Goal: Task Accomplishment & Management: Manage account settings

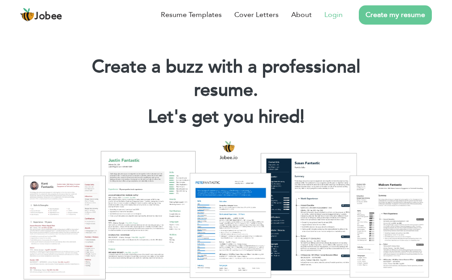
click at [333, 19] on link "Login" at bounding box center [333, 14] width 18 height 11
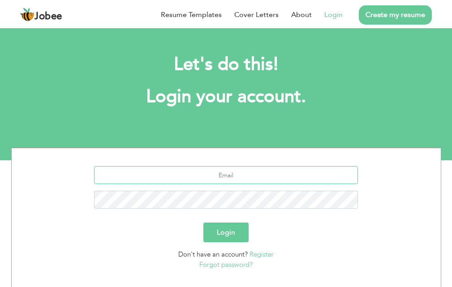
drag, startPoint x: 240, startPoint y: 175, endPoint x: 233, endPoint y: 174, distance: 7.2
click at [240, 175] on input "text" at bounding box center [226, 175] width 264 height 18
type input "[EMAIL_ADDRESS][DOMAIN_NAME]"
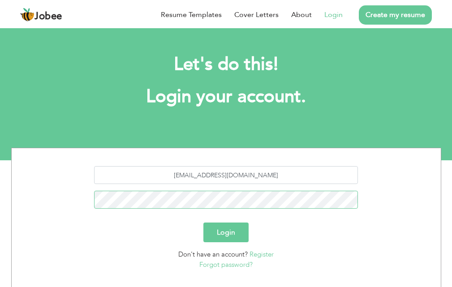
click at [203, 223] on button "Login" at bounding box center [225, 233] width 45 height 20
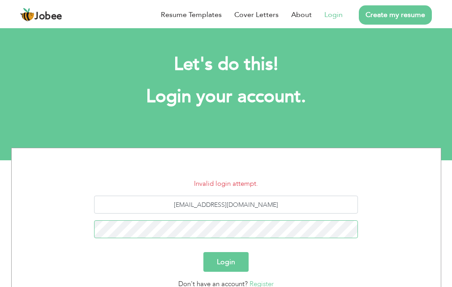
click at [203, 252] on button "Login" at bounding box center [225, 262] width 45 height 20
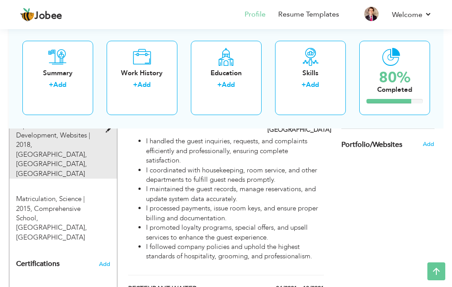
scroll to position [493, 0]
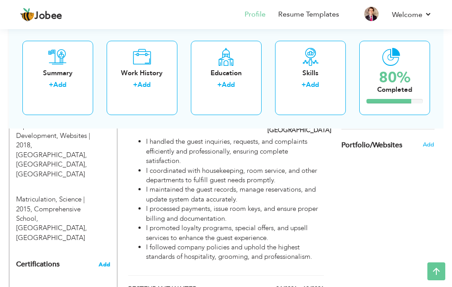
click at [102, 262] on span "Add" at bounding box center [105, 265] width 12 height 6
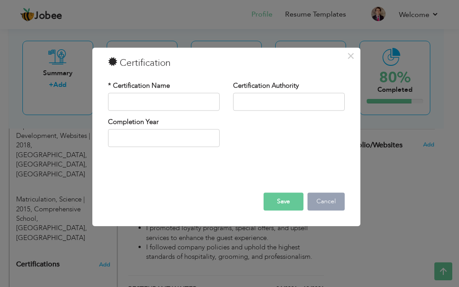
click at [330, 205] on button "Cancel" at bounding box center [325, 202] width 37 height 18
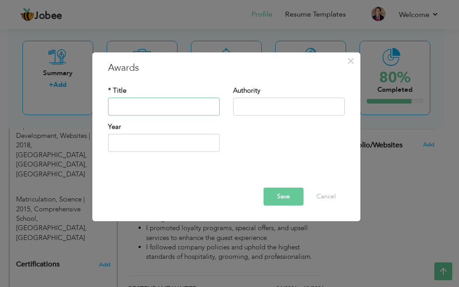
type input "a"
type input "APPRECIATION LETTER"
click at [264, 108] on input "text" at bounding box center [289, 107] width 112 height 18
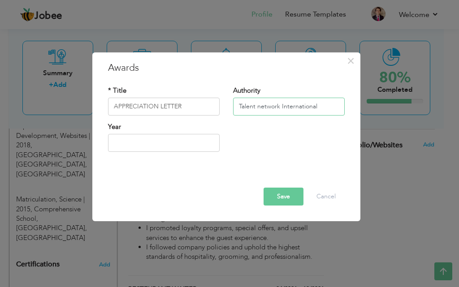
drag, startPoint x: 262, startPoint y: 106, endPoint x: 257, endPoint y: 106, distance: 4.9
click at [257, 106] on input "Talent network International" at bounding box center [289, 107] width 112 height 18
type input "Talent Network International"
click at [179, 145] on input "text" at bounding box center [164, 143] width 112 height 18
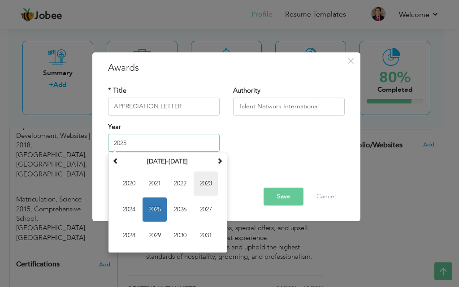
click at [205, 182] on span "2023" at bounding box center [206, 184] width 24 height 24
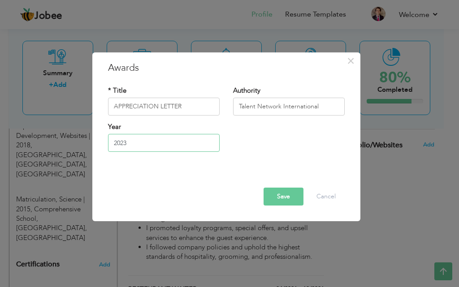
click at [134, 146] on input "2023" at bounding box center [164, 143] width 112 height 18
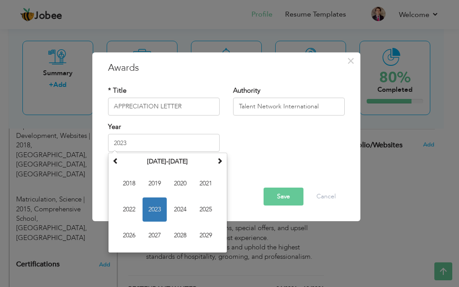
click at [278, 194] on button "Save" at bounding box center [283, 197] width 40 height 18
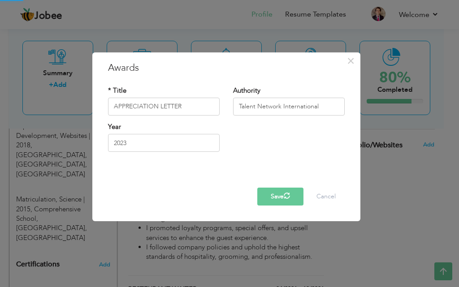
click at [278, 195] on button "Save" at bounding box center [280, 197] width 46 height 18
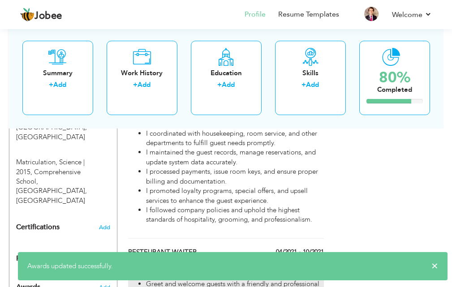
scroll to position [582, 0]
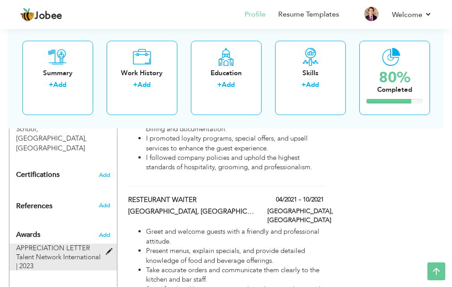
click at [108, 249] on span at bounding box center [111, 252] width 11 height 7
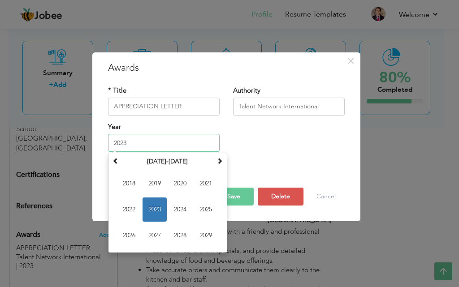
click at [124, 145] on input "2023" at bounding box center [164, 143] width 112 height 18
type input "2022"
click at [195, 110] on input "APPRECIATION LETTER" at bounding box center [164, 107] width 112 height 18
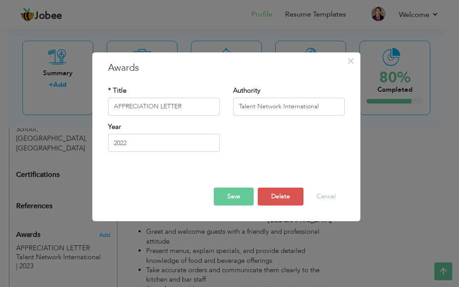
click at [230, 194] on button "Save" at bounding box center [234, 197] width 40 height 18
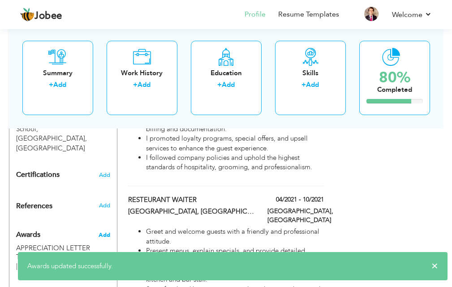
click at [108, 231] on span "Add" at bounding box center [105, 235] width 12 height 8
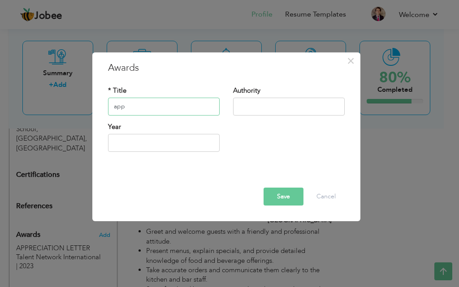
type input "APPRECIATION LETTER"
click at [245, 107] on input "text" at bounding box center [289, 107] width 112 height 18
type input "Talent Network International"
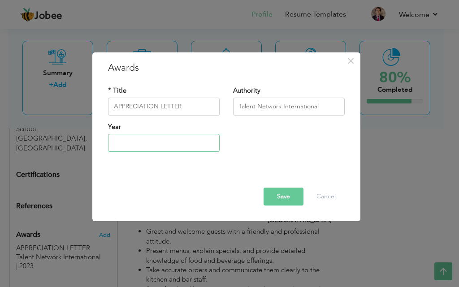
click at [168, 146] on input "text" at bounding box center [164, 143] width 112 height 18
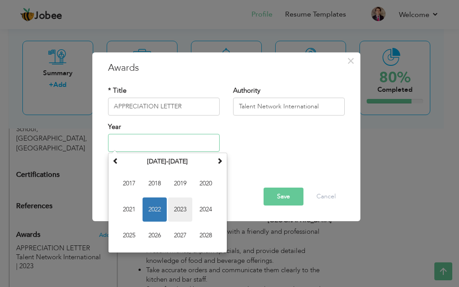
click at [187, 212] on span "2023" at bounding box center [180, 210] width 24 height 24
type input "2023"
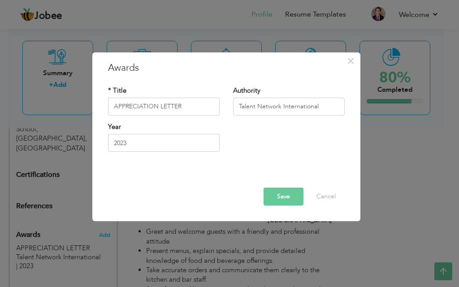
click at [280, 199] on button "Save" at bounding box center [283, 197] width 40 height 18
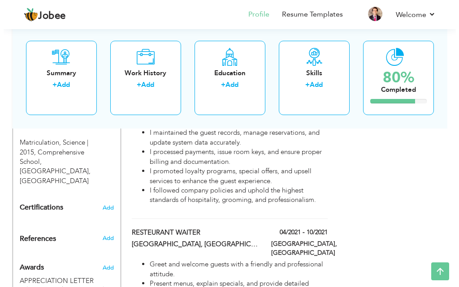
scroll to position [538, 0]
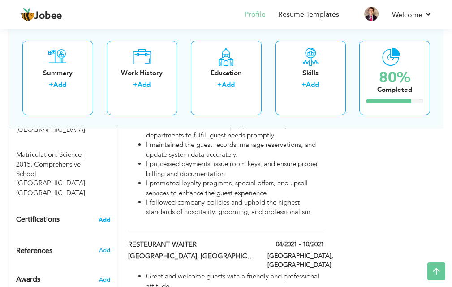
click at [106, 217] on span "Add" at bounding box center [105, 220] width 12 height 6
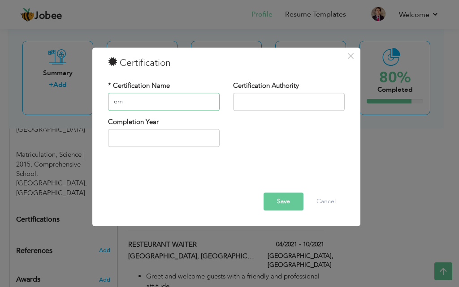
type input "e"
click at [197, 103] on input "EMPLOYEE OF THE MONTH" at bounding box center [164, 102] width 112 height 18
type input "EMPLOYEE OF THE MONTH (F&B DEPARTMENT)"
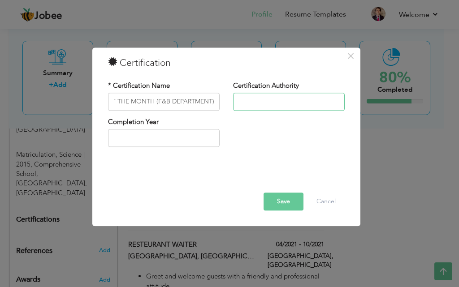
scroll to position [0, 0]
click at [257, 102] on input "text" at bounding box center [289, 102] width 112 height 18
click at [286, 103] on input "Avari Xpress & BoutiqueResidences, Multan" at bounding box center [289, 102] width 112 height 18
type input "Avari Xpress & Boutique Residences, Multan"
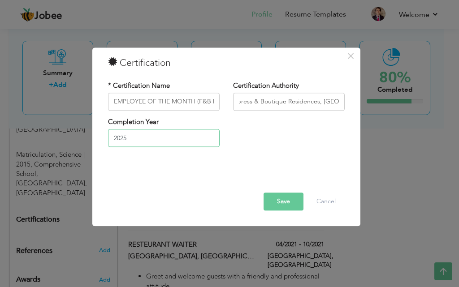
click at [171, 143] on input "2025" at bounding box center [164, 138] width 112 height 18
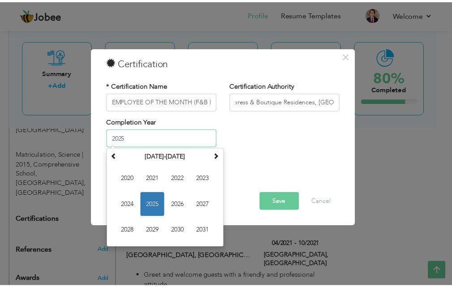
scroll to position [0, 0]
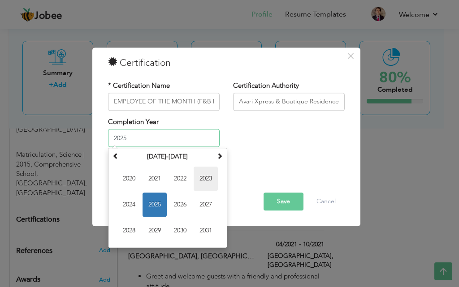
click at [208, 182] on span "2023" at bounding box center [206, 179] width 24 height 24
type input "2023"
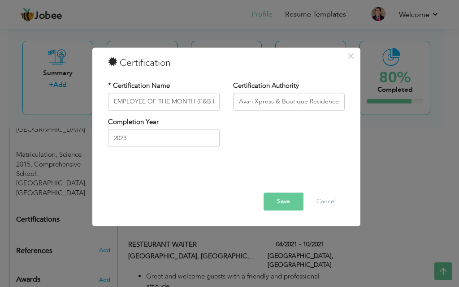
click at [287, 203] on button "Save" at bounding box center [283, 202] width 40 height 18
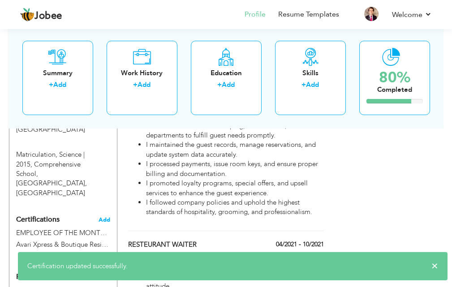
click at [102, 217] on span "Add" at bounding box center [105, 220] width 12 height 6
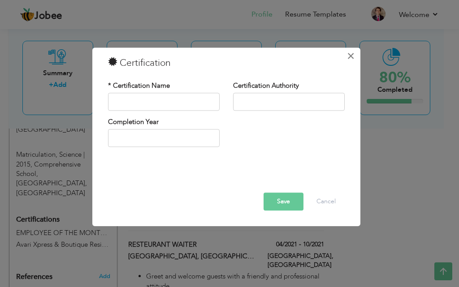
click at [349, 57] on span "×" at bounding box center [351, 56] width 8 height 16
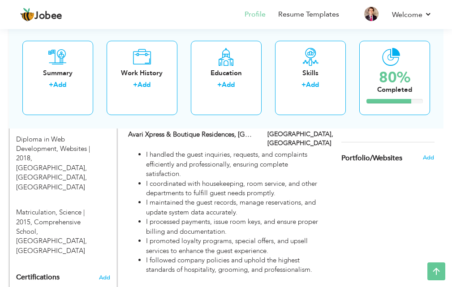
scroll to position [448, 0]
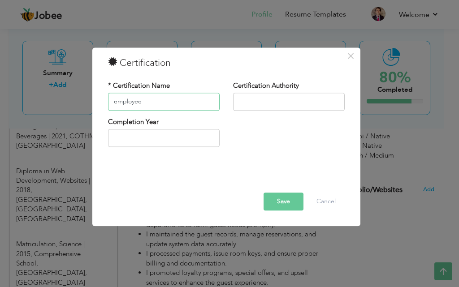
type input "EMPLOYEE OF THE MONTH (F&B DEPARTMENT)"
click at [254, 101] on input "text" at bounding box center [289, 102] width 112 height 18
type input "Avari Xpress & Boutique Residences, Multan"
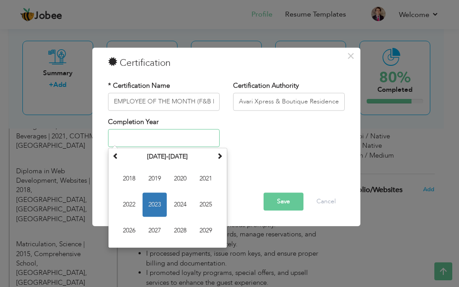
click at [177, 134] on input "text" at bounding box center [164, 138] width 112 height 18
click at [176, 204] on span "2024" at bounding box center [180, 205] width 24 height 24
type input "2024"
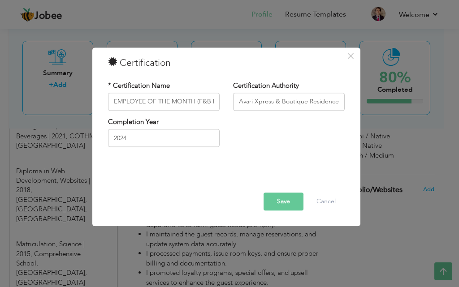
click at [272, 203] on button "Save" at bounding box center [283, 202] width 40 height 18
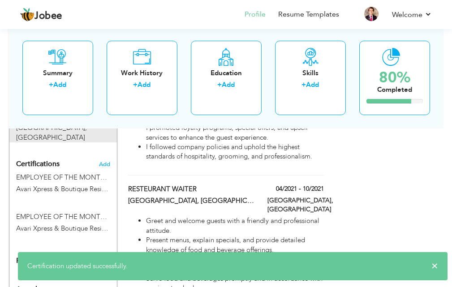
scroll to position [627, 0]
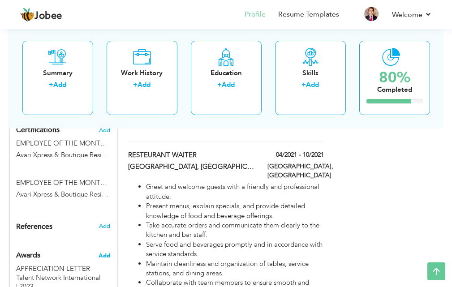
click at [105, 252] on span "Add" at bounding box center [105, 256] width 12 height 8
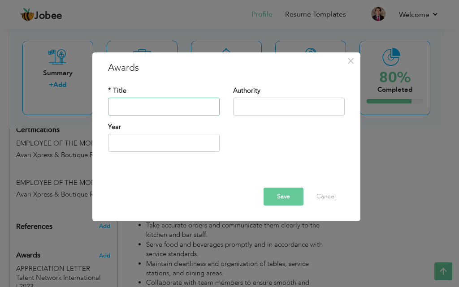
click at [138, 110] on input "text" at bounding box center [164, 107] width 112 height 18
type input "APPRECIATION LETTER"
click at [272, 108] on input "text" at bounding box center [289, 107] width 112 height 18
type input "Talent Network International"
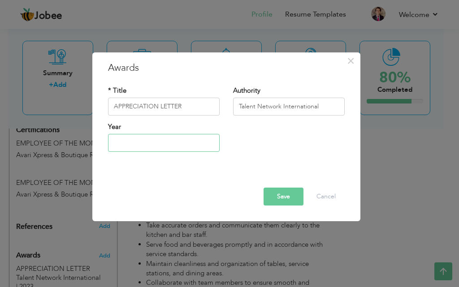
click at [166, 139] on input "text" at bounding box center [164, 143] width 112 height 18
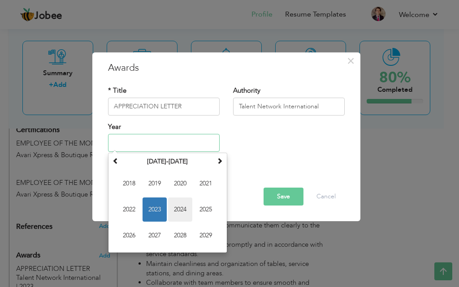
click at [188, 210] on span "2024" at bounding box center [180, 210] width 24 height 24
type input "2024"
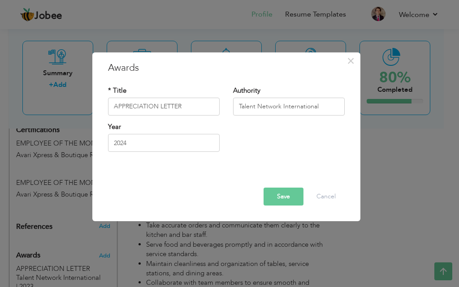
click at [265, 201] on button "Save" at bounding box center [283, 197] width 40 height 18
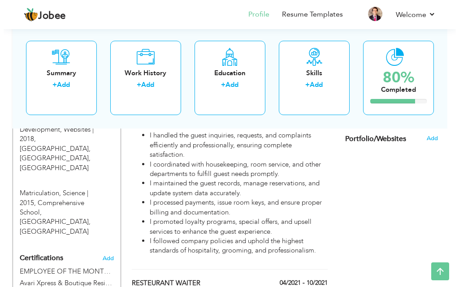
scroll to position [493, 0]
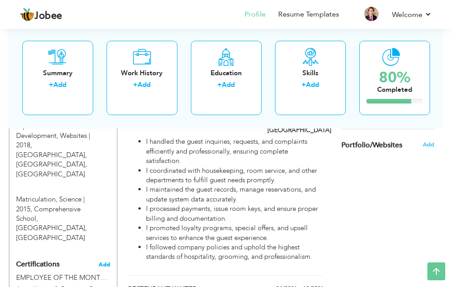
click at [105, 262] on span "Add" at bounding box center [105, 265] width 12 height 6
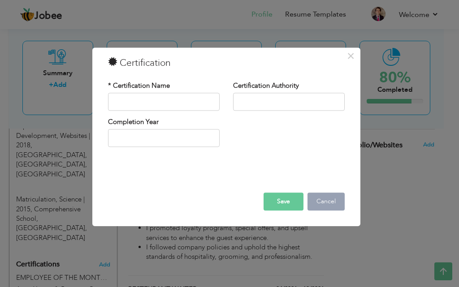
click at [329, 202] on button "Cancel" at bounding box center [325, 202] width 37 height 18
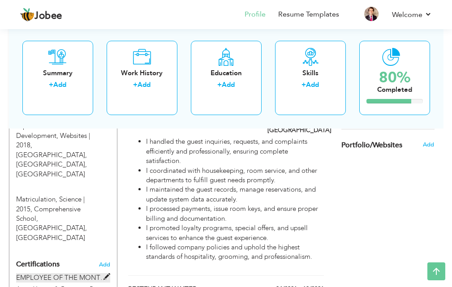
click at [107, 274] on span at bounding box center [106, 277] width 7 height 7
type input "EMPLOYEE OF THE MONTH (F&B DEPARTMENT)"
type input "Avari Xpress & Boutique Residences, Multan"
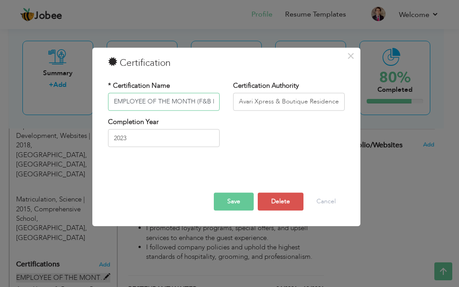
scroll to position [0, 41]
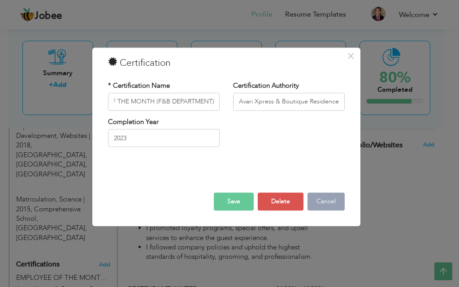
click at [322, 199] on button "Cancel" at bounding box center [325, 202] width 37 height 18
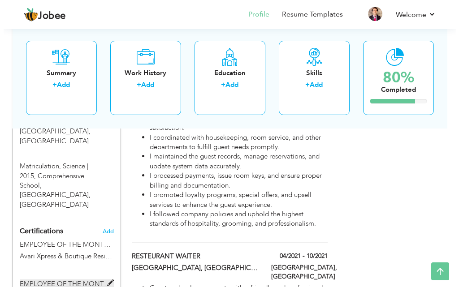
scroll to position [538, 0]
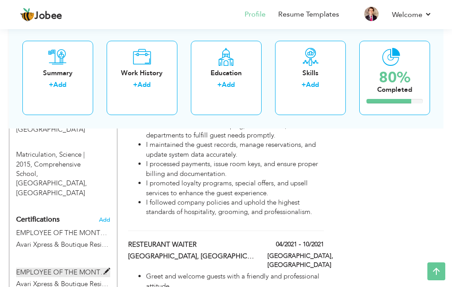
click at [108, 268] on span at bounding box center [106, 271] width 7 height 7
type input "2024"
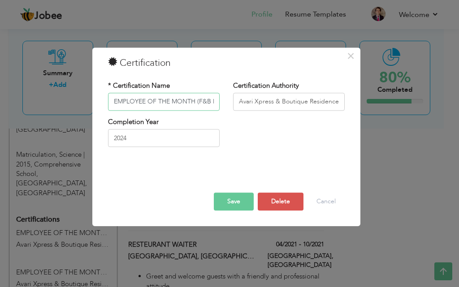
scroll to position [0, 41]
drag, startPoint x: 214, startPoint y: 101, endPoint x: 157, endPoint y: 104, distance: 57.4
click at [157, 104] on input "EMPLOYEE OF THE MONTH (F&B DEPARTMENT)" at bounding box center [164, 102] width 112 height 18
type input "EMPLOYEE OF THE MONTH (SUPERVISOR)"
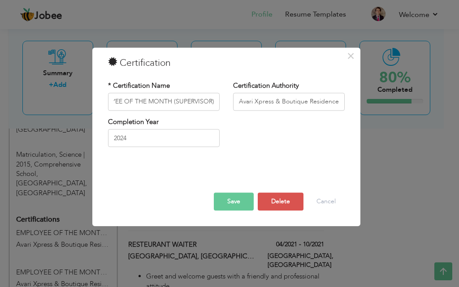
click at [250, 202] on button "Save" at bounding box center [234, 202] width 40 height 18
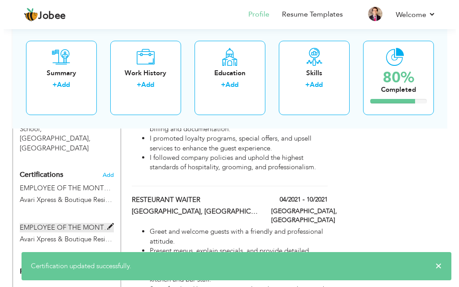
scroll to position [538, 0]
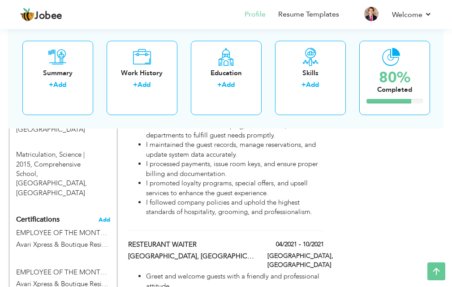
click at [107, 217] on span "Add" at bounding box center [105, 220] width 12 height 6
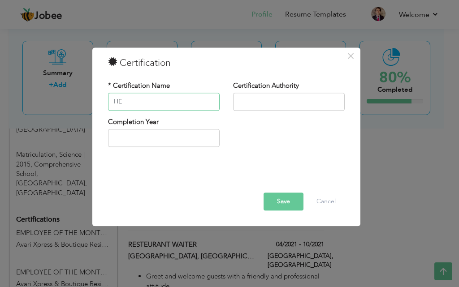
type input "H"
type input "HEALTH & NUTRITION AWARENESS"
click at [252, 103] on input "text" at bounding box center [289, 102] width 112 height 18
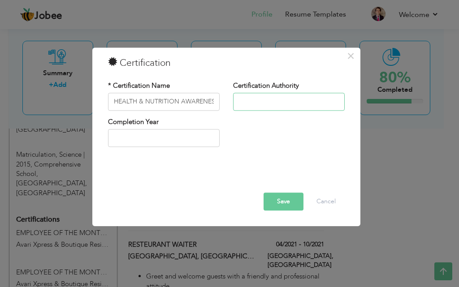
type input "Avari Xpress & Boutique Residences, Multan"
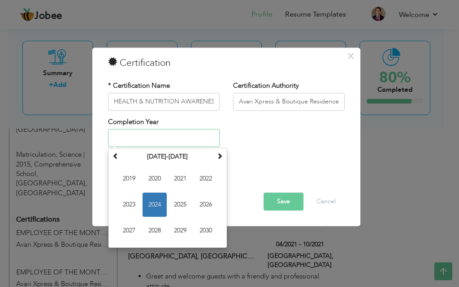
click at [170, 137] on input "text" at bounding box center [164, 138] width 112 height 18
click at [180, 202] on span "2025" at bounding box center [180, 205] width 24 height 24
type input "2025"
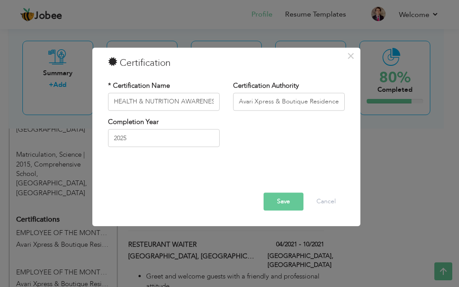
click at [284, 206] on button "Save" at bounding box center [283, 202] width 40 height 18
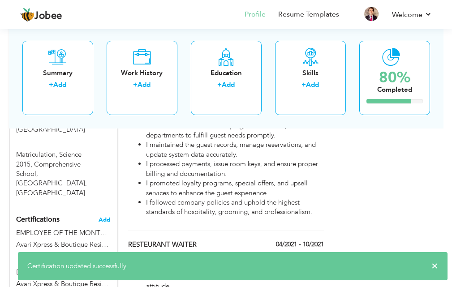
click at [102, 217] on span "Add" at bounding box center [105, 220] width 12 height 6
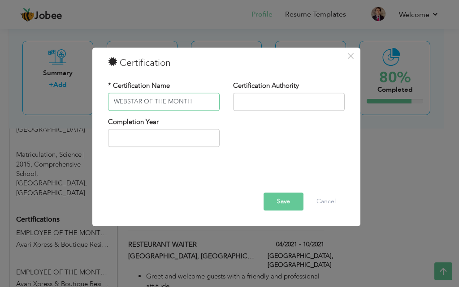
type input "WEBSTAR OF THE MONTH"
click at [266, 103] on input "text" at bounding box center [289, 102] width 112 height 18
type input "Avari Xpress & Boutique Residences, Multan"
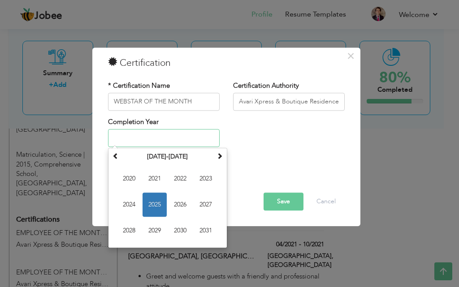
click at [177, 136] on input "text" at bounding box center [164, 138] width 112 height 18
click at [161, 204] on span "2025" at bounding box center [154, 205] width 24 height 24
type input "2025"
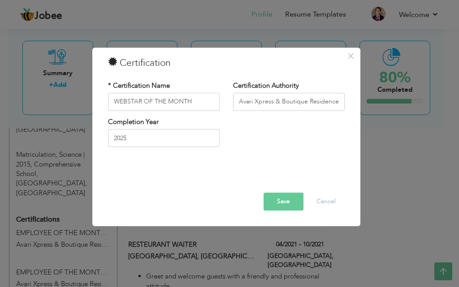
click at [273, 207] on button "Save" at bounding box center [283, 202] width 40 height 18
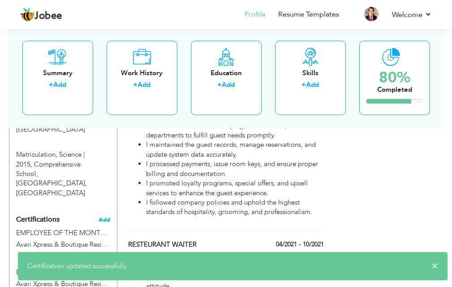
click at [107, 217] on span "Add" at bounding box center [105, 220] width 12 height 6
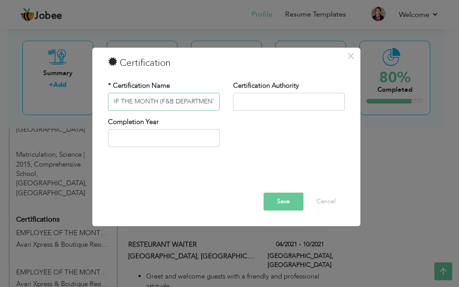
scroll to position [0, 41]
drag, startPoint x: 197, startPoint y: 102, endPoint x: 219, endPoint y: 102, distance: 22.0
click at [219, 102] on input "EMPLOYEE OF THE MONTH (F&B DEPARTMENT)" at bounding box center [164, 102] width 112 height 18
click at [178, 100] on input "EMPLOYEE OF THE MONTH SUPERVISOR" at bounding box center [164, 102] width 112 height 18
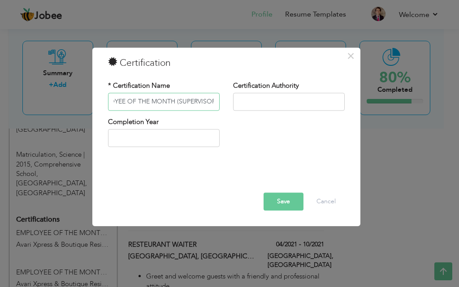
click at [213, 101] on input "EMPLOYEE OF THE MONTH (SUPERVISOR" at bounding box center [164, 102] width 112 height 18
type input "EMPLOYEE OF THE MONTH (SUPERVISOR)"
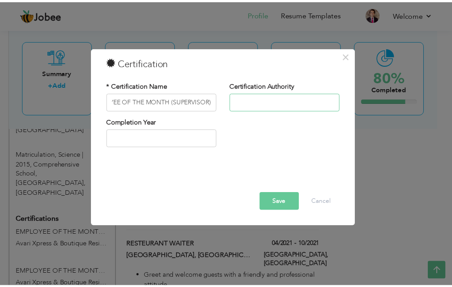
scroll to position [0, 0]
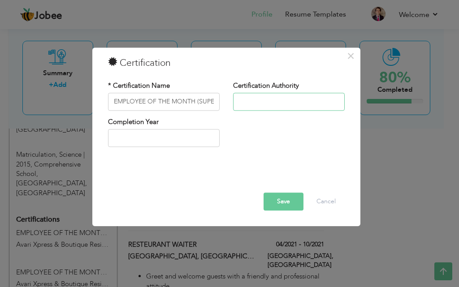
click at [243, 99] on input "text" at bounding box center [289, 102] width 112 height 18
type input "Avari Xpress & Boutique Residences, Multan"
click at [188, 142] on input "text" at bounding box center [164, 138] width 112 height 18
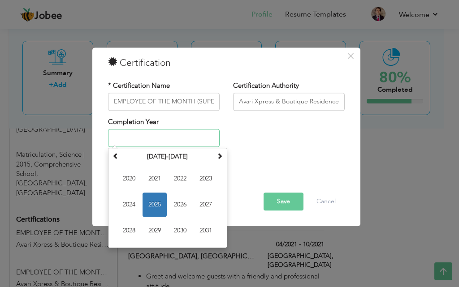
click at [158, 199] on span "2025" at bounding box center [154, 205] width 24 height 24
type input "2025"
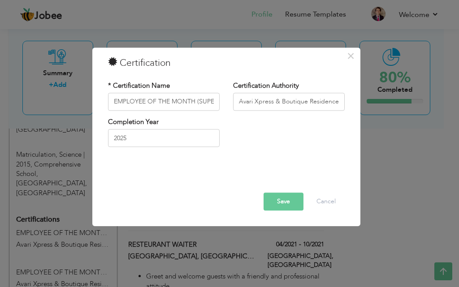
click at [288, 199] on button "Save" at bounding box center [283, 202] width 40 height 18
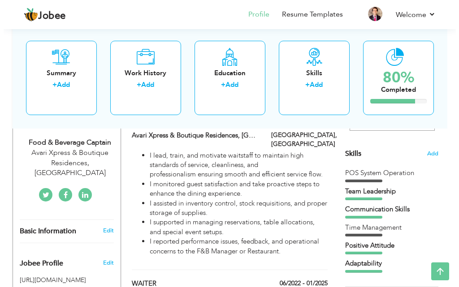
scroll to position [179, 0]
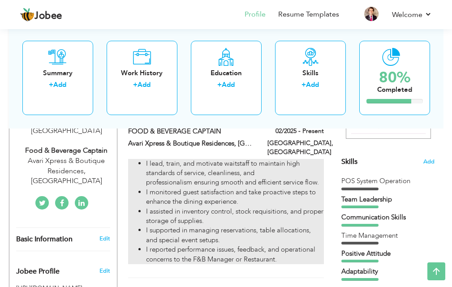
click at [138, 159] on ul "I lead, train, and motivate waitstaff to maintain high standards of service, cl…" at bounding box center [226, 212] width 196 height 106
type input "FOOD & BEVERAGE CAPTAIN"
type input "Avari Xpress & Boutique Residences, MULTAN"
type input "02/2025"
type input "Pakistan"
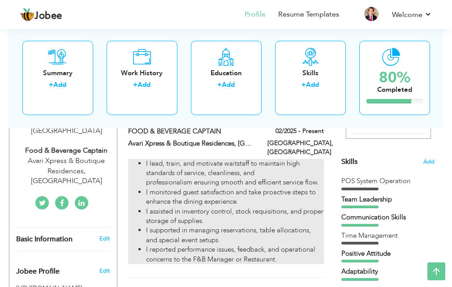
type input "Multan"
checkbox input "true"
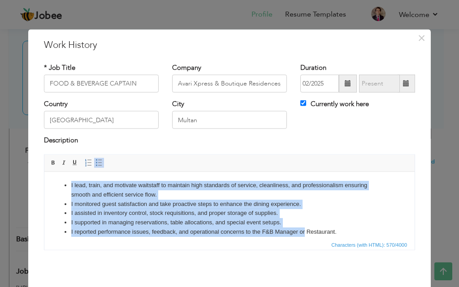
scroll to position [7, 0]
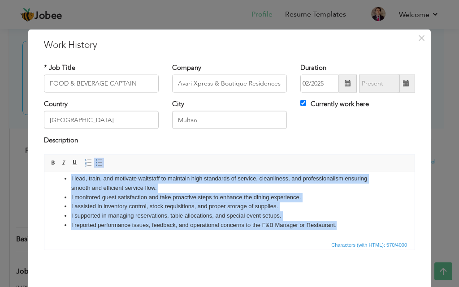
drag, startPoint x: 61, startPoint y: 184, endPoint x: 345, endPoint y: 233, distance: 288.7
click at [345, 233] on html "I lead, train, and motivate waitstaff to maintain high standards of service, cl…" at bounding box center [229, 202] width 370 height 74
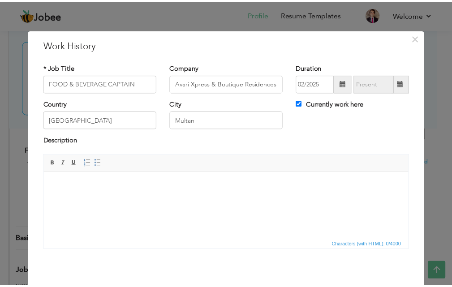
scroll to position [35, 0]
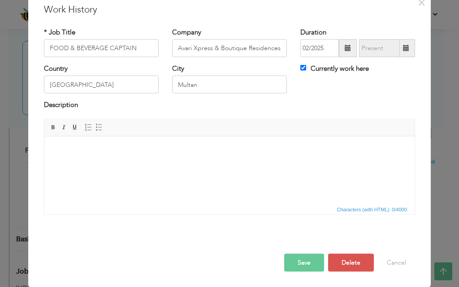
click at [303, 262] on button "Save" at bounding box center [304, 263] width 40 height 18
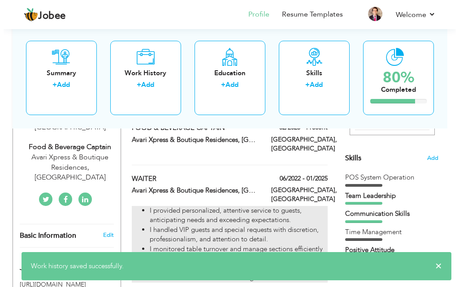
scroll to position [179, 0]
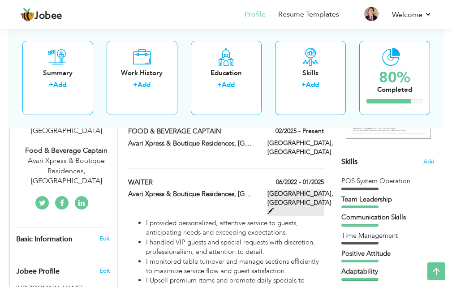
click at [274, 208] on span at bounding box center [270, 211] width 6 height 6
type input "WAITER"
type input "06/2022"
type input "01/2025"
checkbox input "false"
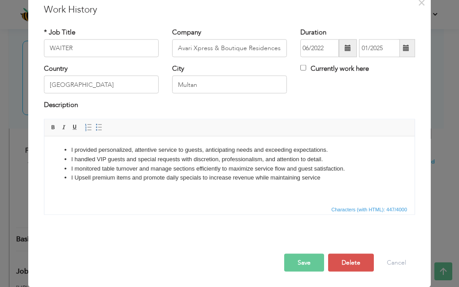
scroll to position [0, 0]
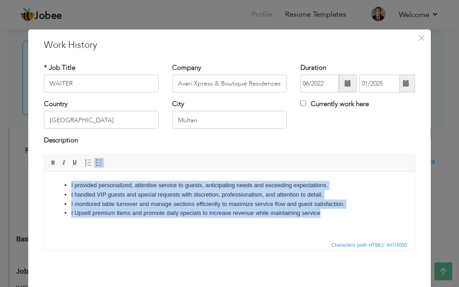
drag, startPoint x: 59, startPoint y: 183, endPoint x: 365, endPoint y: 215, distance: 307.5
click at [365, 215] on ul "I provided personalized, attentive service to guests, anticipating needs and ex…" at bounding box center [229, 199] width 352 height 37
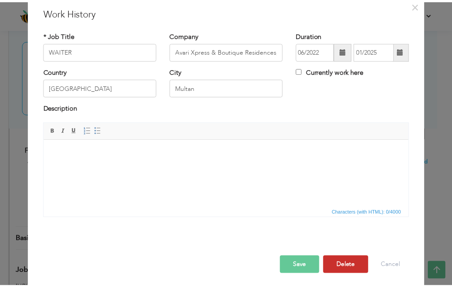
scroll to position [35, 0]
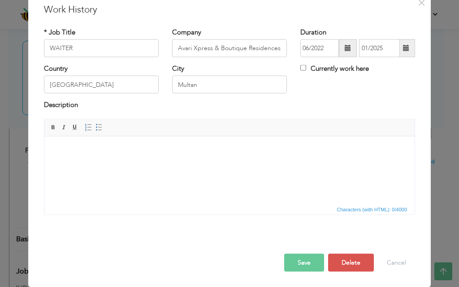
click at [308, 262] on button "Save" at bounding box center [304, 263] width 40 height 18
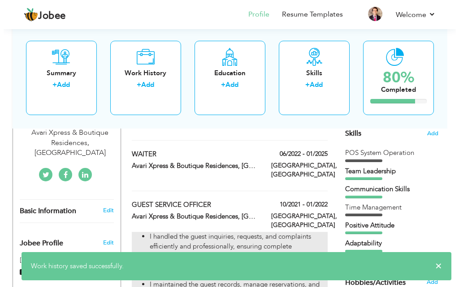
scroll to position [224, 0]
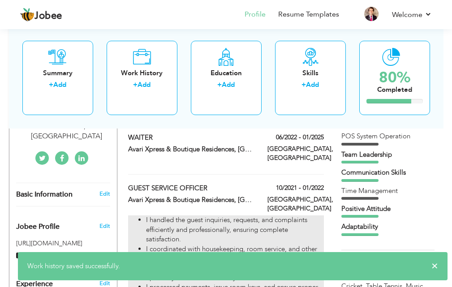
drag, startPoint x: 133, startPoint y: 194, endPoint x: 300, endPoint y: 240, distance: 173.0
click at [300, 240] on ul "I handled the guest inquiries, requests, and complaints efficiently and profess…" at bounding box center [226, 277] width 196 height 125
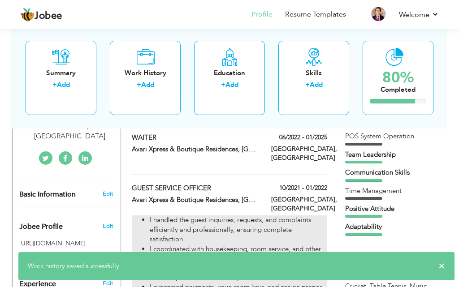
type input "GUEST SERVICE OFFICER"
type input "10/2021"
type input "01/2022"
type input "Punjab"
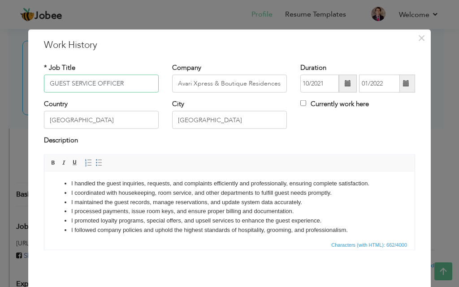
scroll to position [0, 0]
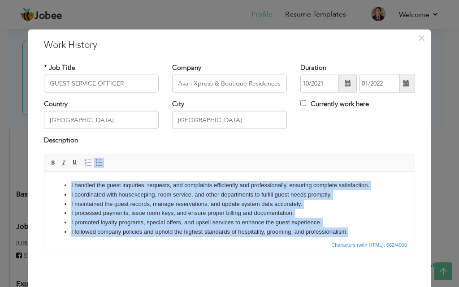
drag, startPoint x: 52, startPoint y: 187, endPoint x: 370, endPoint y: 227, distance: 320.1
click at [370, 227] on html "I handled the guest inquiries, requests, and complaints efficiently and profess…" at bounding box center [229, 209] width 370 height 74
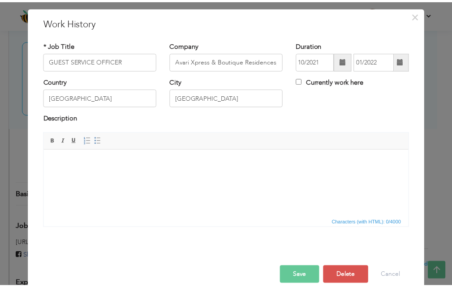
scroll to position [35, 0]
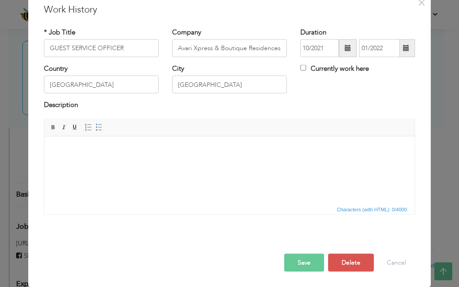
click at [297, 263] on button "Save" at bounding box center [304, 263] width 40 height 18
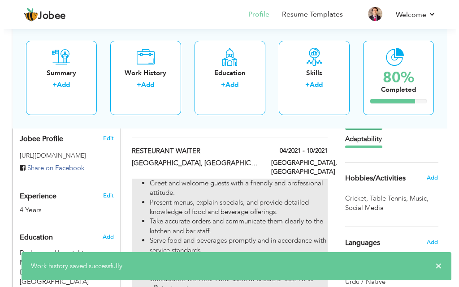
scroll to position [314, 0]
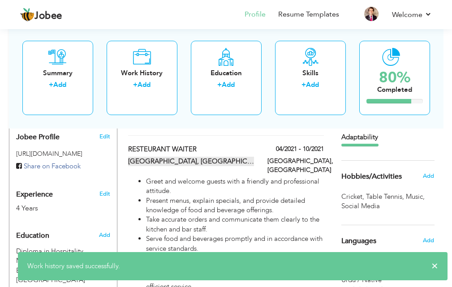
click at [237, 157] on label "Belmoris Hotel & Resorts, Multan" at bounding box center [191, 161] width 126 height 9
type input "RESTEURANT WAITER"
type input "Belmoris Hotel & Resorts, Multan"
type input "04/2021"
type input "10/2021"
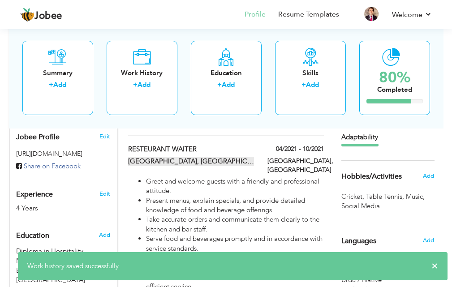
type input "Multan"
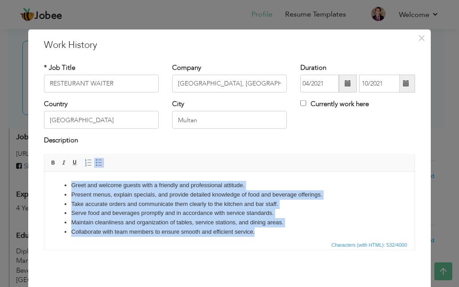
scroll to position [7, 0]
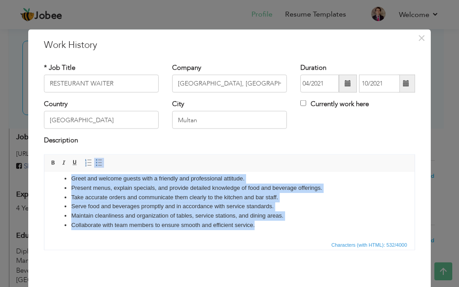
drag, startPoint x: 59, startPoint y: 183, endPoint x: 325, endPoint y: 234, distance: 270.4
click at [325, 234] on html "Greet and welcome guests with a friendly and professional attitude. Present men…" at bounding box center [229, 202] width 370 height 74
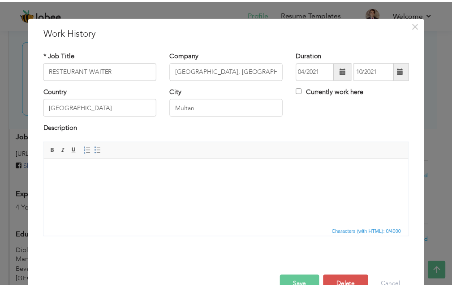
scroll to position [35, 0]
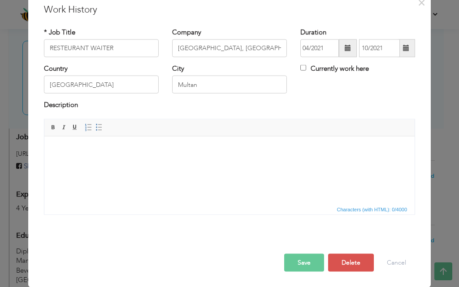
click at [306, 271] on button "Save" at bounding box center [304, 263] width 40 height 18
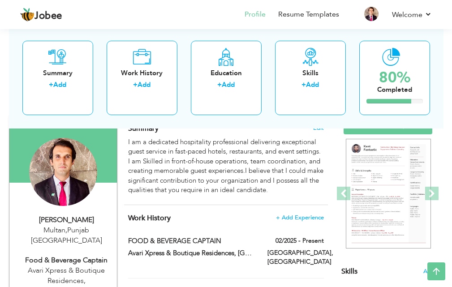
scroll to position [57, 0]
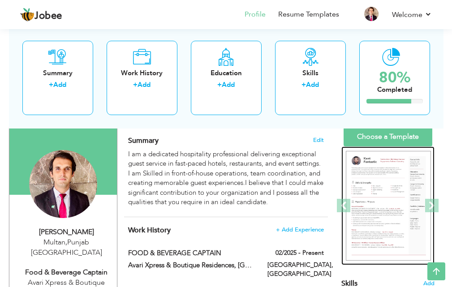
click at [376, 196] on img at bounding box center [388, 206] width 85 height 110
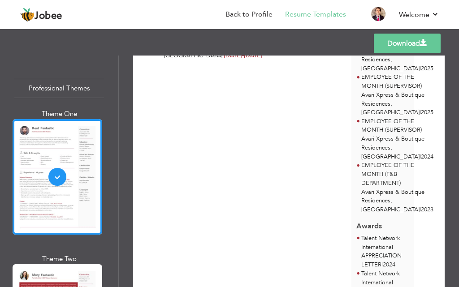
scroll to position [403, 0]
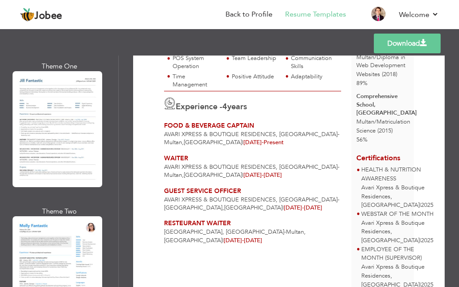
scroll to position [941, 0]
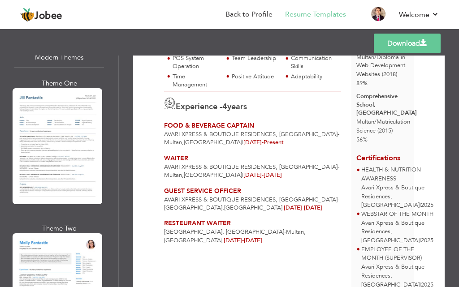
click at [44, 160] on div at bounding box center [58, 146] width 90 height 116
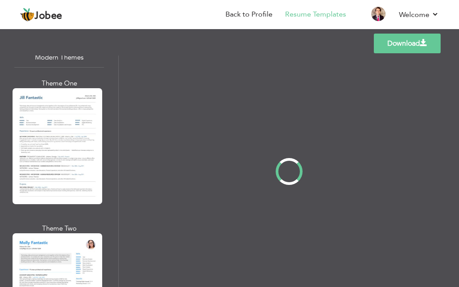
scroll to position [0, 0]
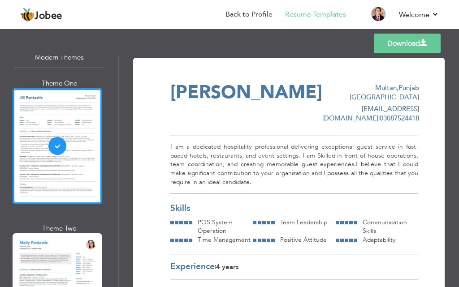
drag, startPoint x: 413, startPoint y: 98, endPoint x: 421, endPoint y: 99, distance: 8.3
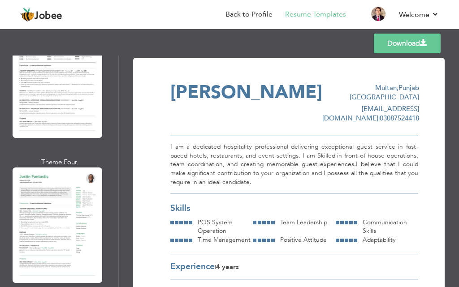
scroll to position [1299, 0]
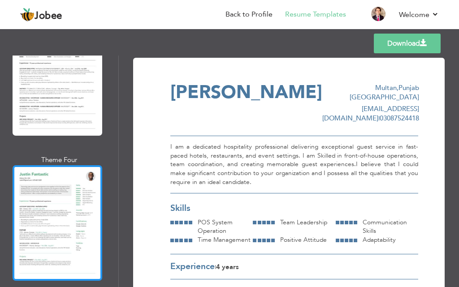
click at [68, 215] on div at bounding box center [58, 223] width 90 height 116
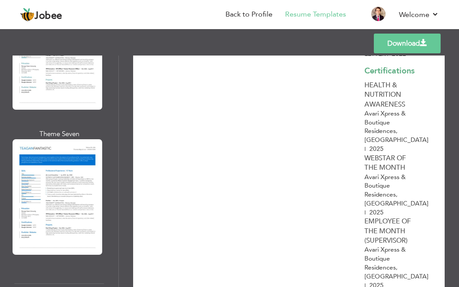
scroll to position [3225, 0]
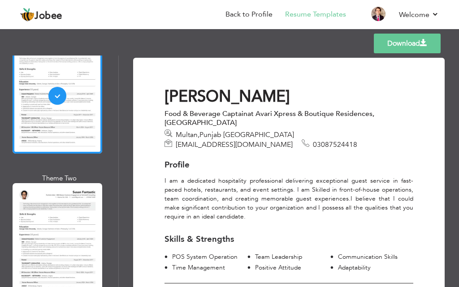
scroll to position [3449, 0]
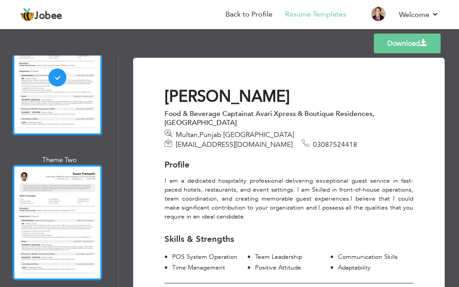
click at [69, 165] on div at bounding box center [58, 223] width 90 height 116
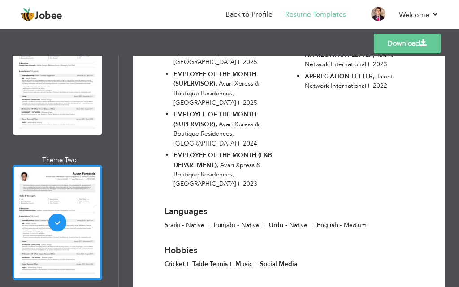
scroll to position [671, 0]
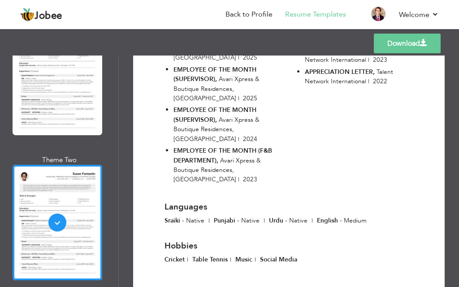
click at [409, 50] on link "Download" at bounding box center [407, 44] width 67 height 20
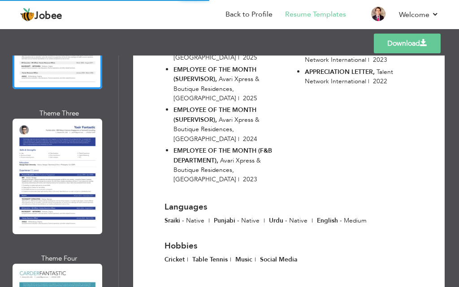
scroll to position [3647, 0]
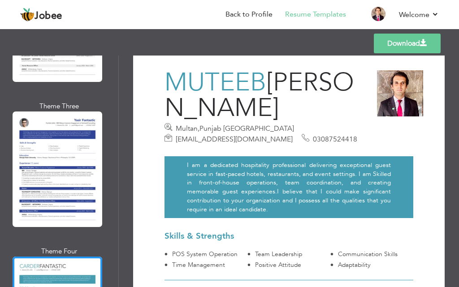
scroll to position [0, 0]
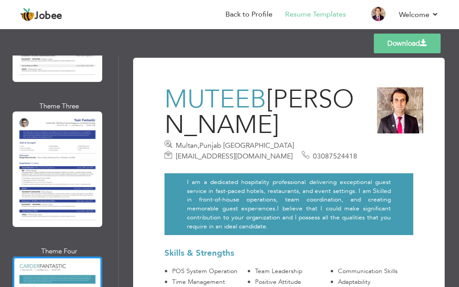
click at [285, 95] on span "[PERSON_NAME]" at bounding box center [258, 112] width 189 height 60
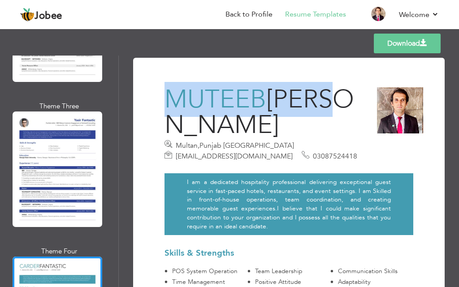
click at [285, 95] on span "[PERSON_NAME]" at bounding box center [258, 112] width 189 height 60
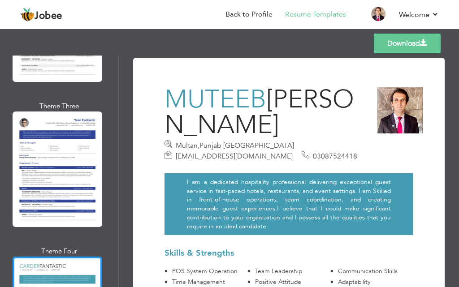
click at [278, 102] on span "[PERSON_NAME]" at bounding box center [258, 112] width 189 height 60
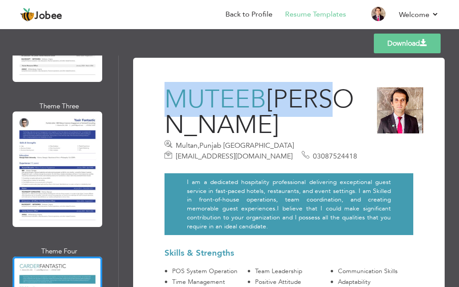
click at [278, 102] on span "[PERSON_NAME]" at bounding box center [258, 112] width 189 height 60
click at [352, 106] on h3 "MUTEEB NASIR" at bounding box center [266, 112] width 205 height 51
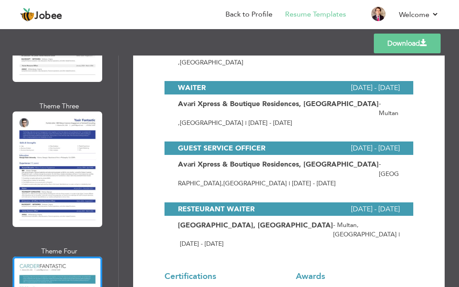
scroll to position [403, 0]
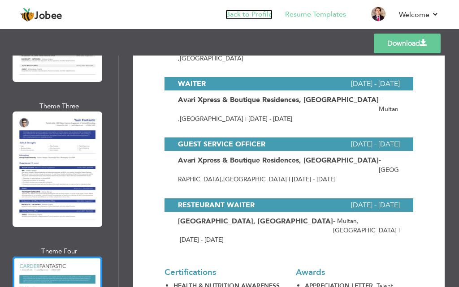
click at [260, 15] on link "Back to Profile" at bounding box center [248, 14] width 47 height 10
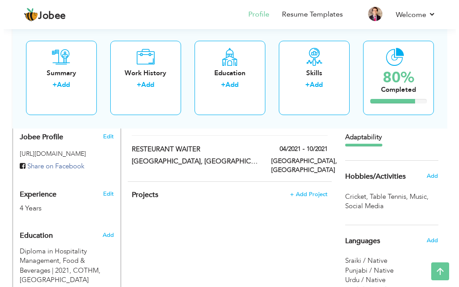
scroll to position [358, 0]
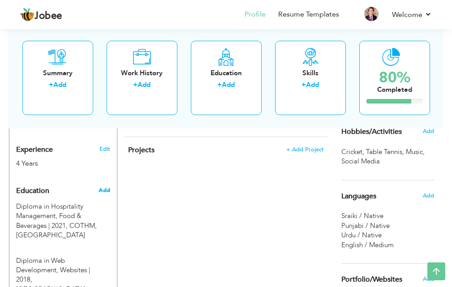
click at [105, 186] on span "Add" at bounding box center [105, 190] width 12 height 8
radio input "true"
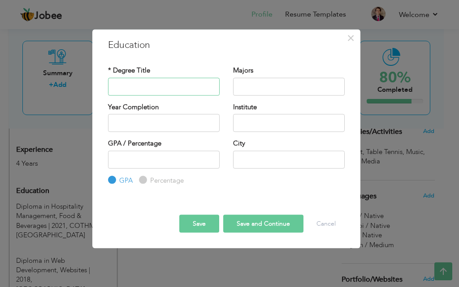
click at [151, 86] on input "text" at bounding box center [164, 86] width 112 height 18
type input "C"
click at [323, 221] on button "Cancel" at bounding box center [325, 224] width 37 height 18
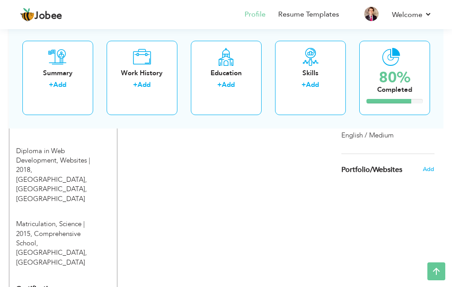
scroll to position [493, 0]
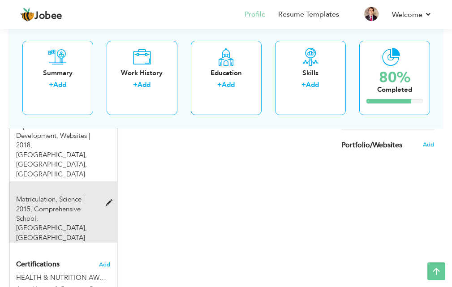
click at [107, 195] on div "Matriculation, Science | 2015, Comprehensive School, Multan, Multan" at bounding box center [58, 219] width 99 height 48
type input "Matriculation"
type input "Science"
type input "2015"
type input "Comprehensive School, [GEOGRAPHIC_DATA]"
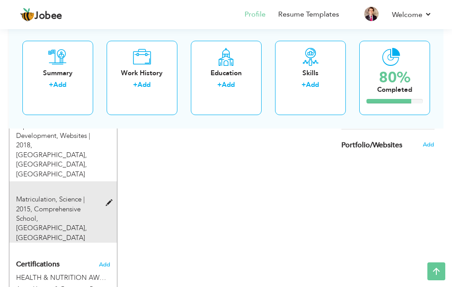
type input "56"
radio input "false"
radio input "true"
type input "Multan"
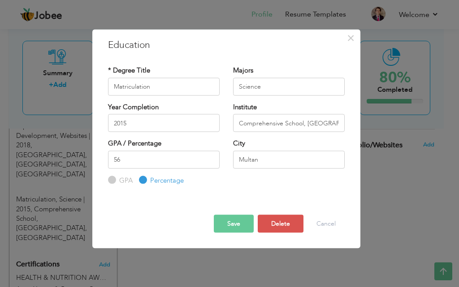
click at [247, 224] on button "Save" at bounding box center [234, 224] width 40 height 18
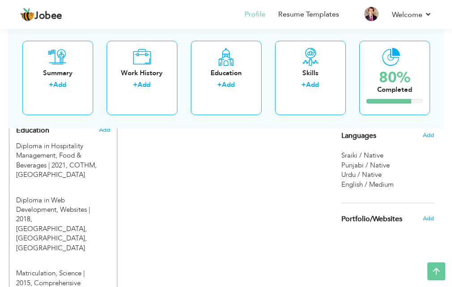
scroll to position [358, 0]
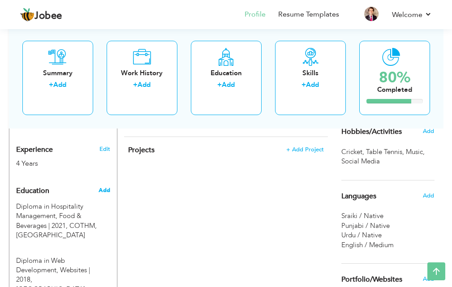
click at [103, 186] on span "Add" at bounding box center [105, 190] width 12 height 8
radio input "true"
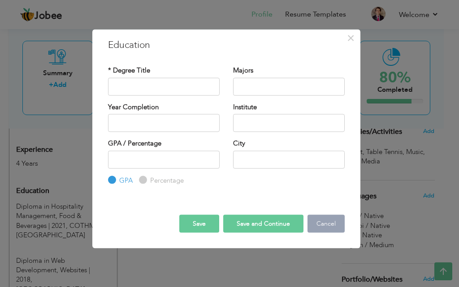
click at [327, 227] on button "Cancel" at bounding box center [325, 224] width 37 height 18
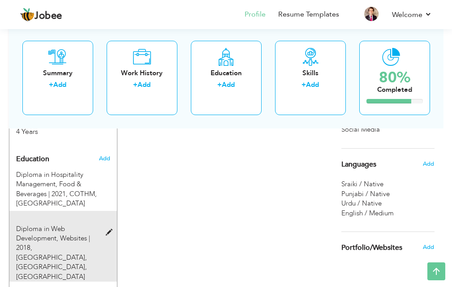
scroll to position [403, 0]
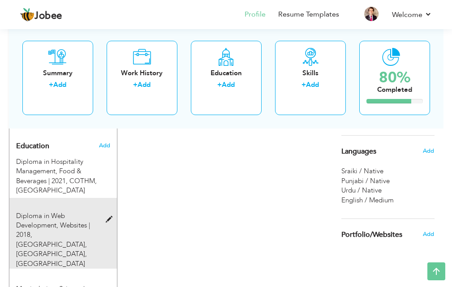
click at [108, 216] on span at bounding box center [111, 219] width 11 height 7
type input "Diploma in Web Development"
type input "Websites"
type input "2018"
type input "National college, Multan"
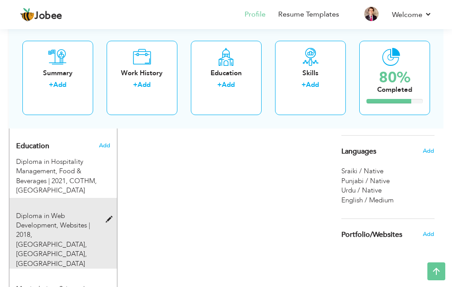
type input "89"
radio input "false"
radio input "true"
type input "Multan"
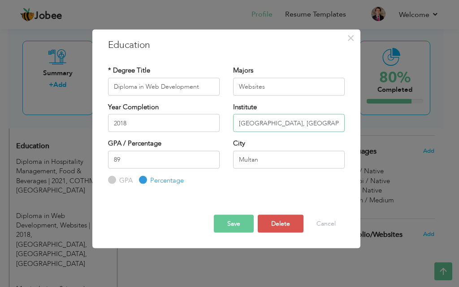
drag, startPoint x: 295, startPoint y: 123, endPoint x: 227, endPoint y: 125, distance: 68.1
click at [227, 125] on div "Institute National college, Multan" at bounding box center [288, 120] width 125 height 36
type input "n"
type input "NAVTTC"
click at [224, 221] on button "Save" at bounding box center [234, 224] width 40 height 18
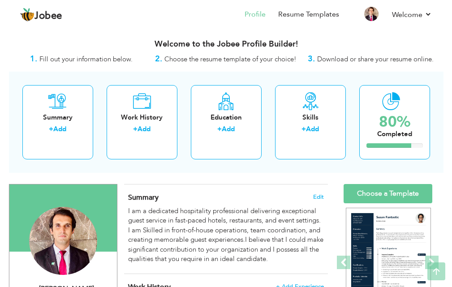
scroll to position [0, 0]
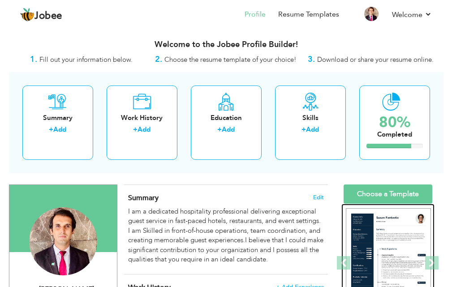
click at [384, 230] on img at bounding box center [388, 263] width 85 height 110
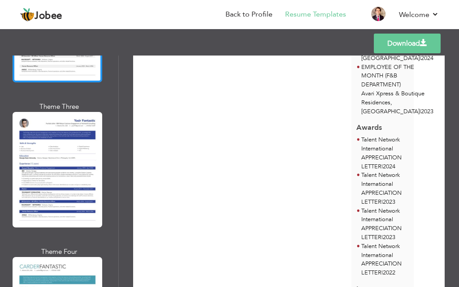
scroll to position [3647, 0]
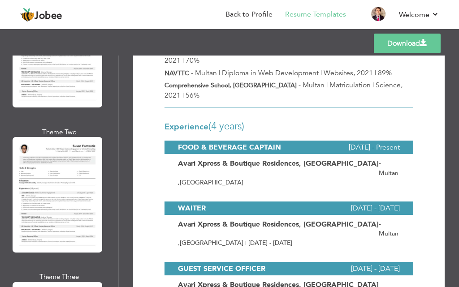
scroll to position [3468, 0]
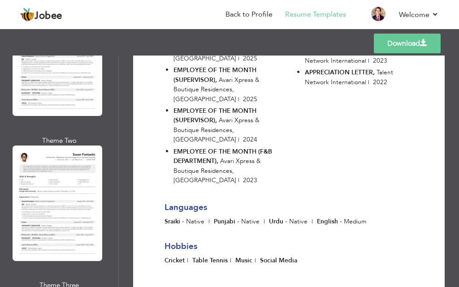
scroll to position [648, 0]
click at [408, 45] on link "Download" at bounding box center [407, 44] width 67 height 20
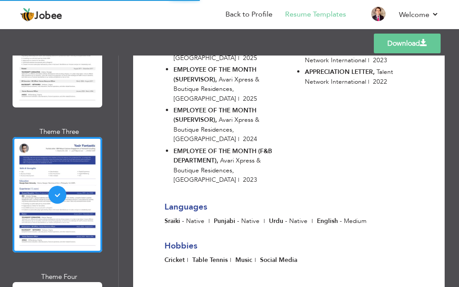
scroll to position [3647, 0]
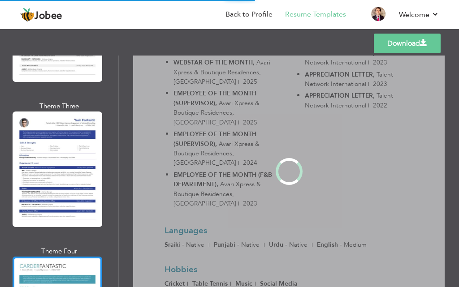
scroll to position [0, 0]
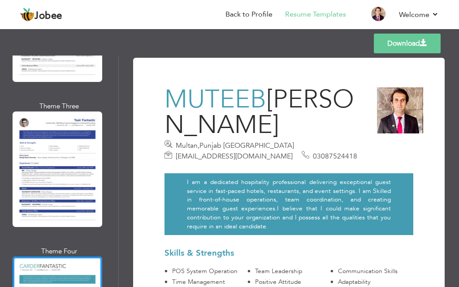
click at [434, 48] on link "Download" at bounding box center [407, 44] width 67 height 20
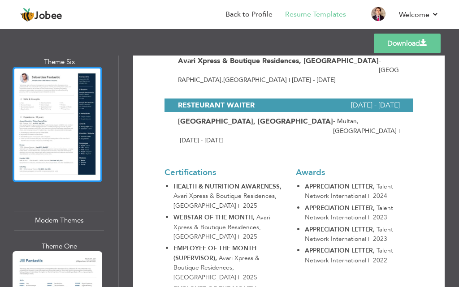
scroll to position [806, 0]
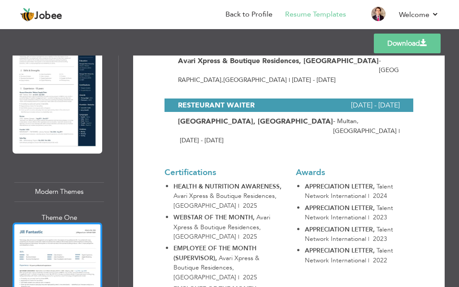
click at [64, 223] on div at bounding box center [58, 281] width 90 height 116
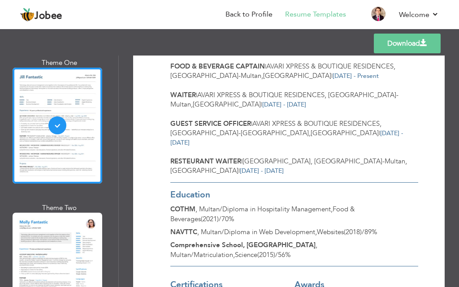
scroll to position [1030, 0]
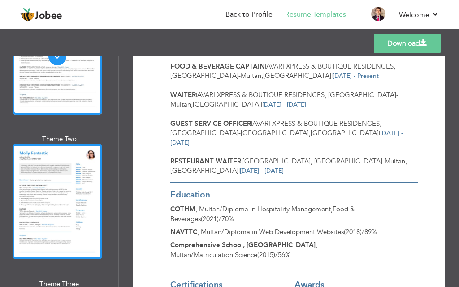
click at [56, 194] on div at bounding box center [58, 202] width 90 height 116
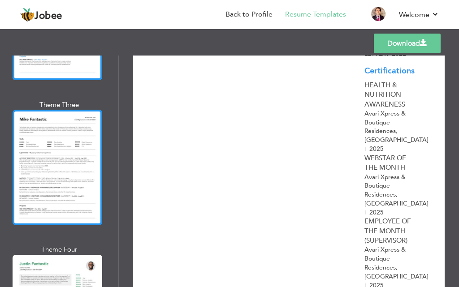
scroll to position [1254, 0]
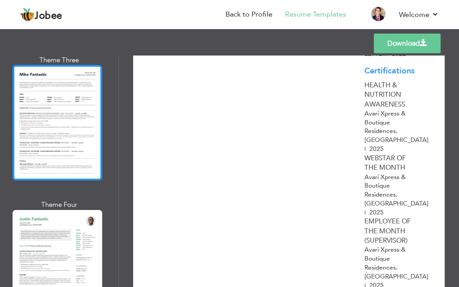
click at [69, 258] on div at bounding box center [58, 268] width 90 height 116
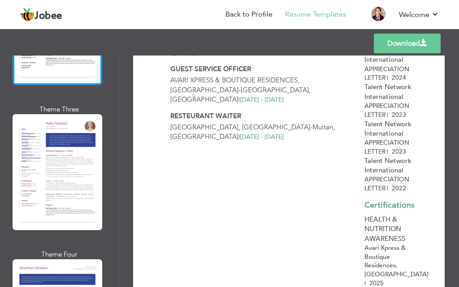
scroll to position [2598, 0]
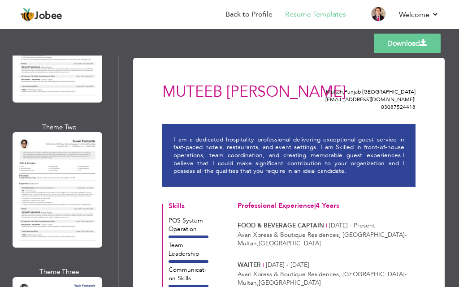
scroll to position [3449, 0]
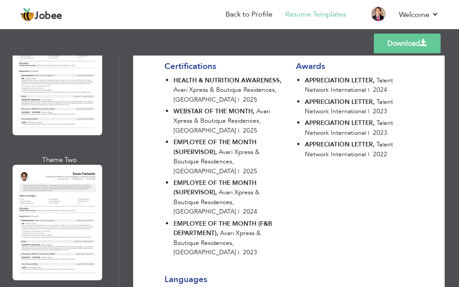
scroll to position [558, 0]
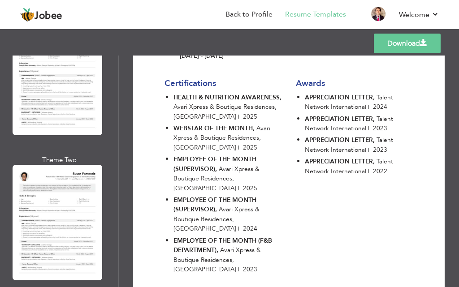
click at [389, 46] on link "Download" at bounding box center [407, 44] width 67 height 20
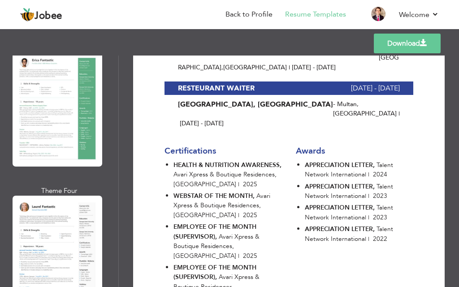
scroll to position [469, 0]
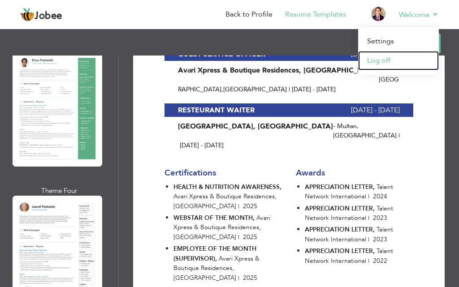
click at [388, 58] on link "Log off" at bounding box center [398, 60] width 81 height 19
